Goal: Navigation & Orientation: Go to known website

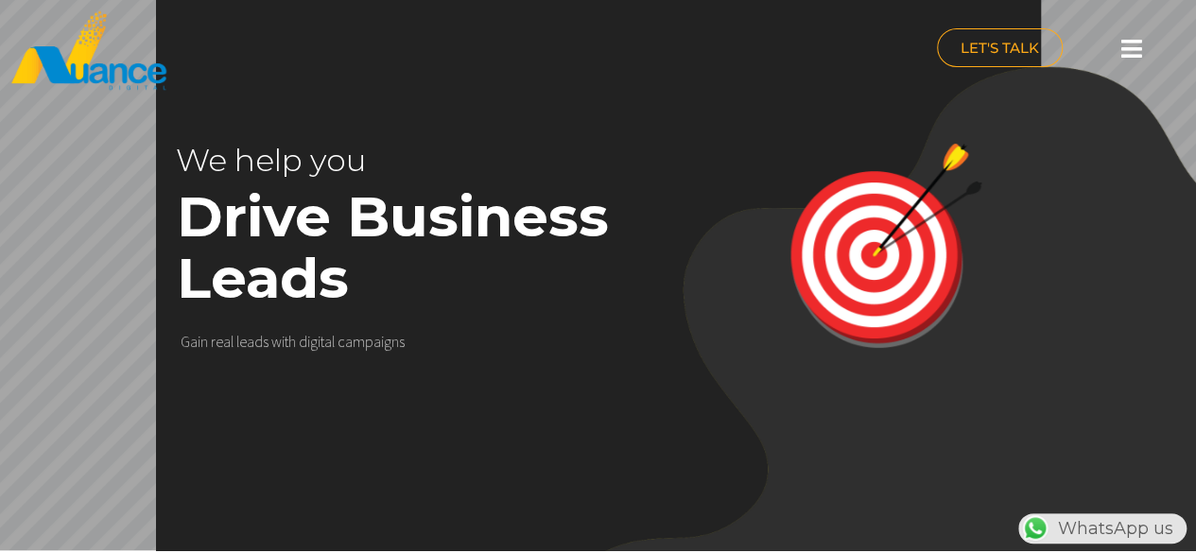
click at [1128, 56] on icon at bounding box center [1131, 49] width 21 height 24
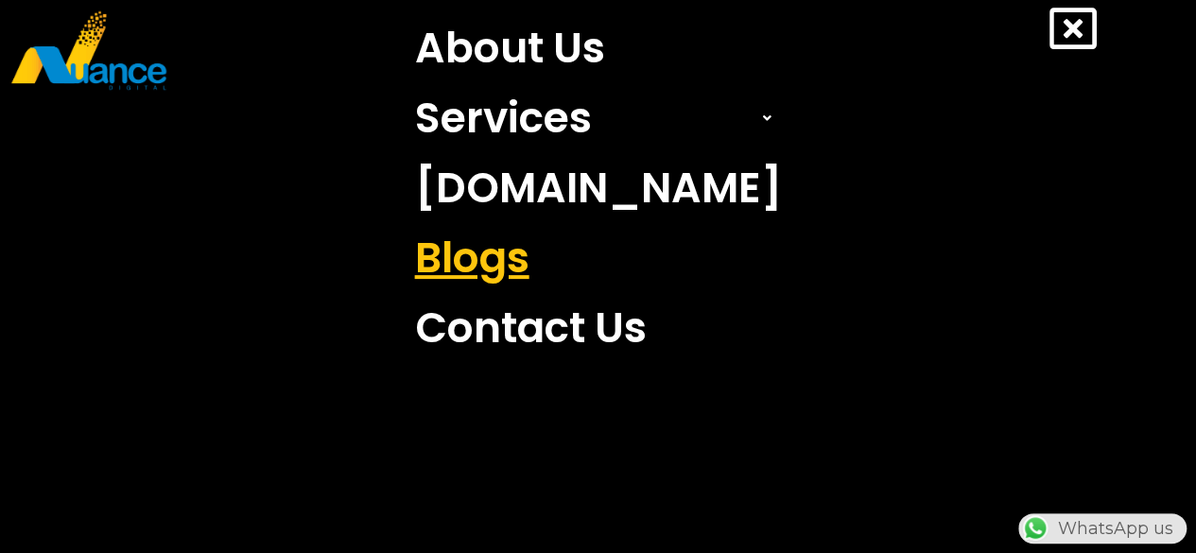
scroll to position [371, 0]
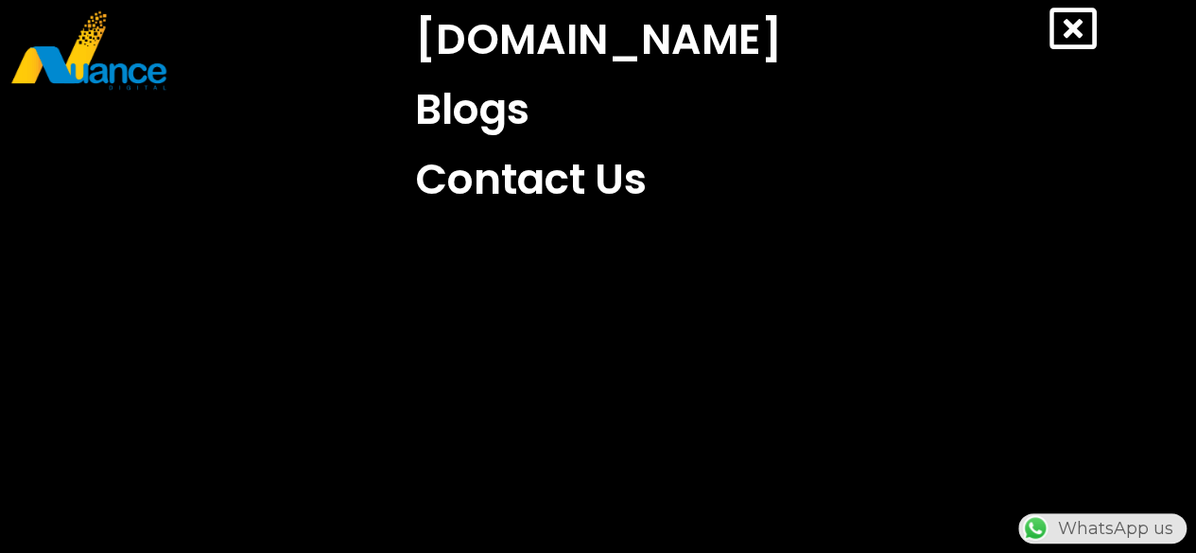
click at [1076, 39] on icon at bounding box center [1072, 28] width 47 height 47
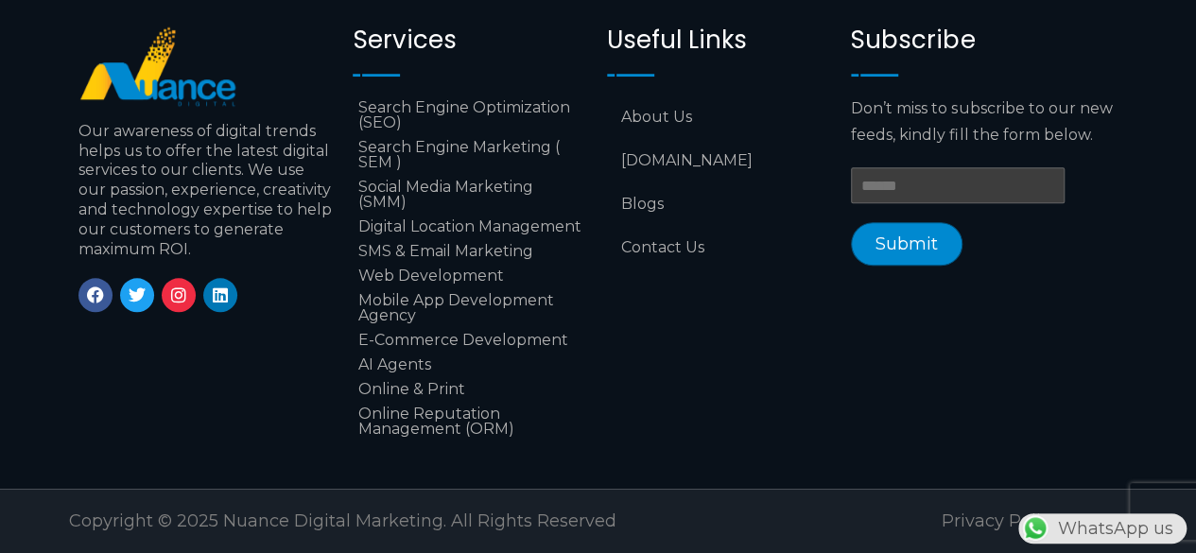
scroll to position [0, 0]
click at [181, 286] on icon at bounding box center [178, 294] width 17 height 17
